Goal: Find specific page/section: Find specific page/section

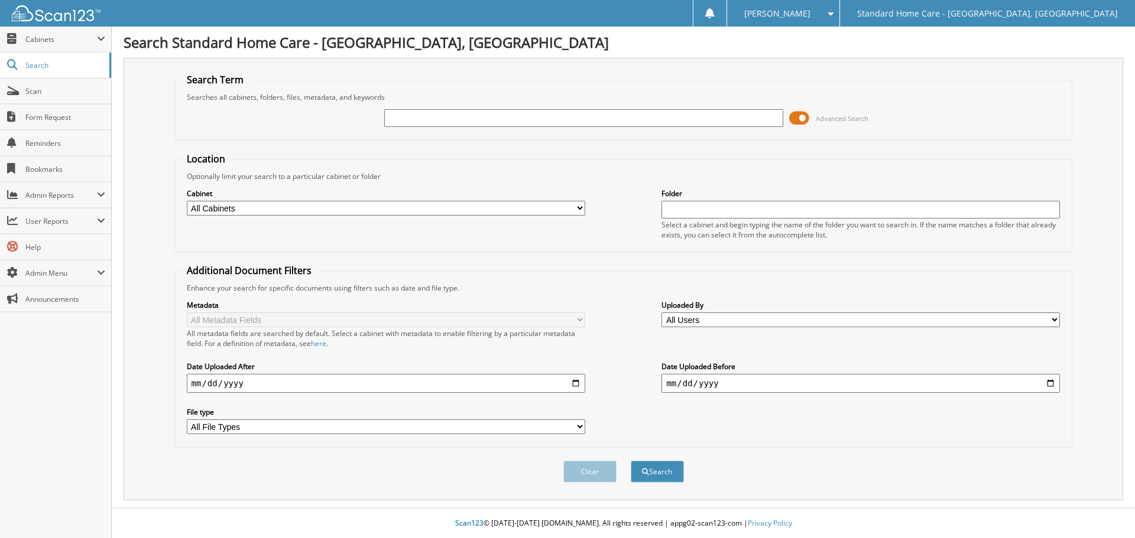
click at [518, 115] on input "text" at bounding box center [583, 118] width 398 height 18
type input "mujtaba"
click at [630, 461] on button "Search" at bounding box center [656, 472] width 53 height 22
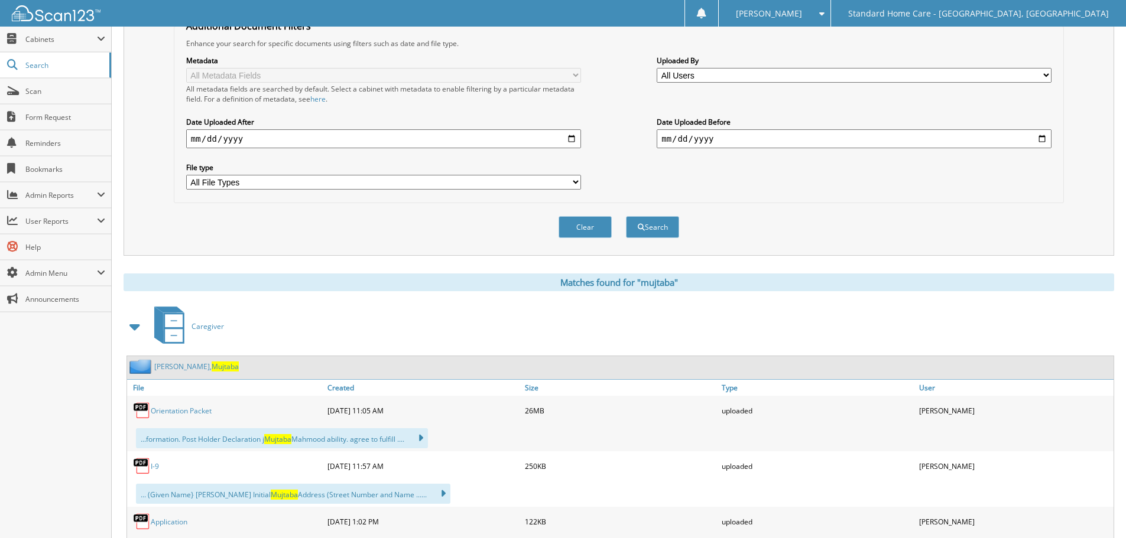
scroll to position [414, 0]
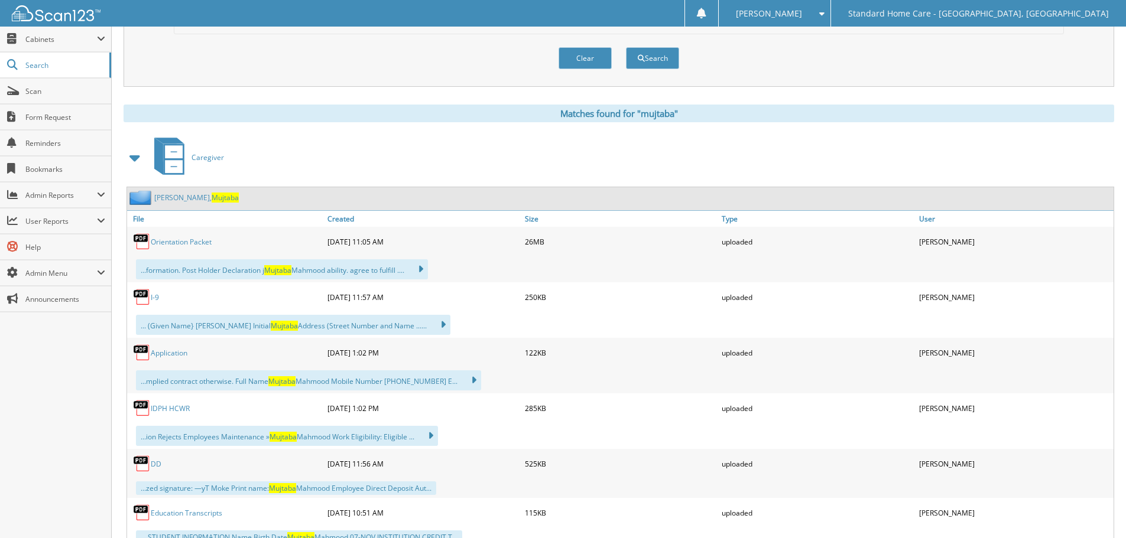
click at [212, 201] on span "Mujtaba" at bounding box center [225, 198] width 27 height 10
